Goal: Check status: Check status

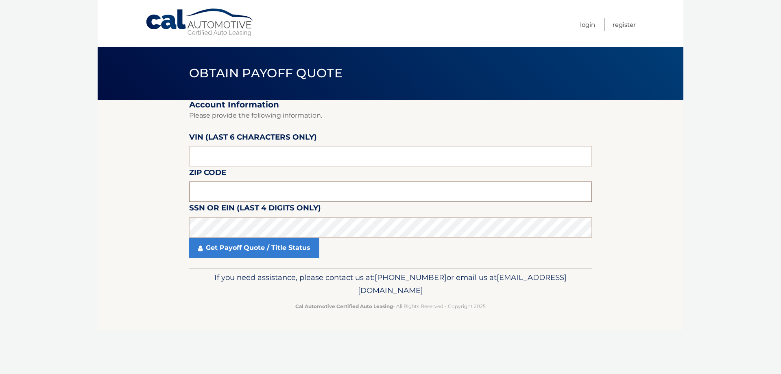
click at [279, 196] on input "text" at bounding box center [390, 191] width 403 height 20
type input "11576"
click at [272, 241] on link "Get Payoff Quote / Title Status" at bounding box center [254, 248] width 130 height 20
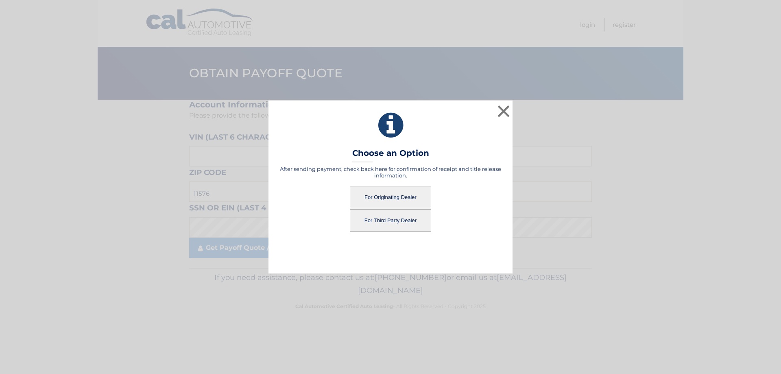
click at [389, 207] on button "For Originating Dealer" at bounding box center [390, 197] width 81 height 22
click at [390, 199] on button "For Originating Dealer" at bounding box center [390, 197] width 81 height 22
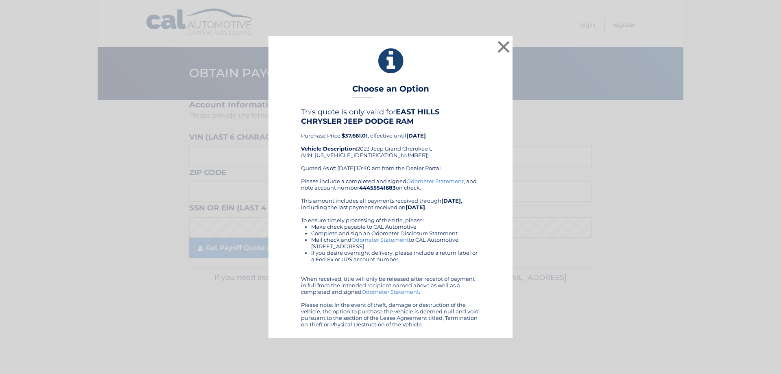
click at [357, 134] on b "$37,661.01" at bounding box center [355, 135] width 26 height 7
copy b "37,661.01"
click at [504, 47] on button "×" at bounding box center [503, 47] width 16 height 16
